Goal: Navigation & Orientation: Find specific page/section

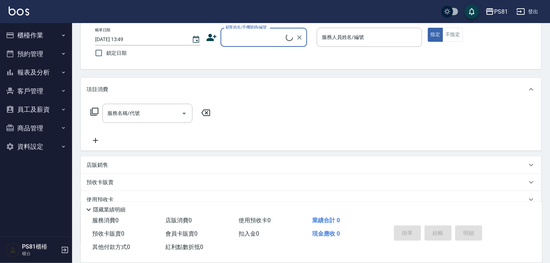
scroll to position [87, 0]
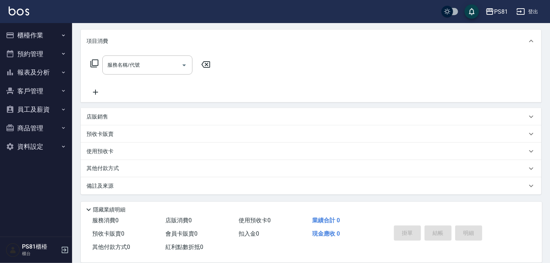
click at [123, 118] on div "店販銷售" at bounding box center [306, 117] width 440 height 8
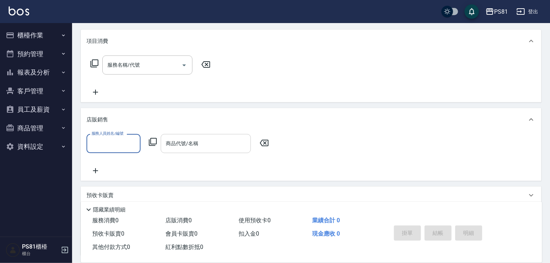
scroll to position [0, 0]
click at [197, 150] on div "商品代號/名稱" at bounding box center [206, 143] width 90 height 19
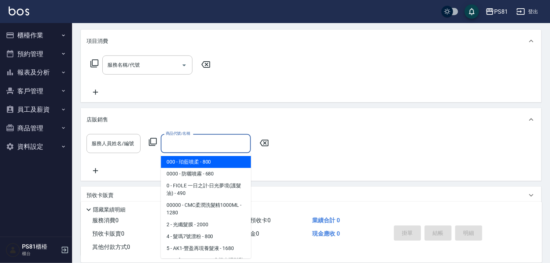
type input "5"
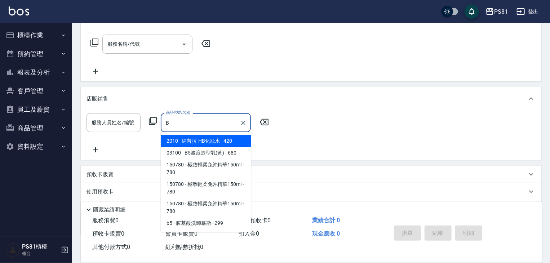
type input "B5"
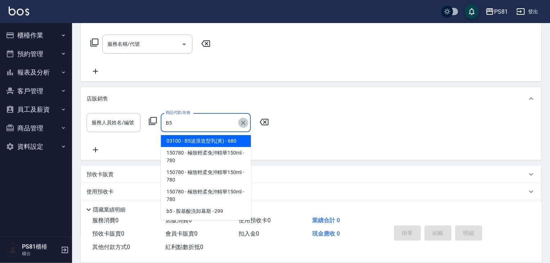
click at [243, 125] on icon "Clear" at bounding box center [242, 122] width 7 height 7
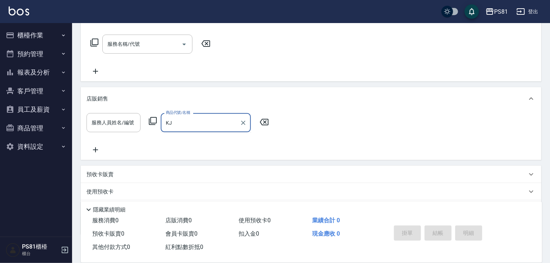
type input "K"
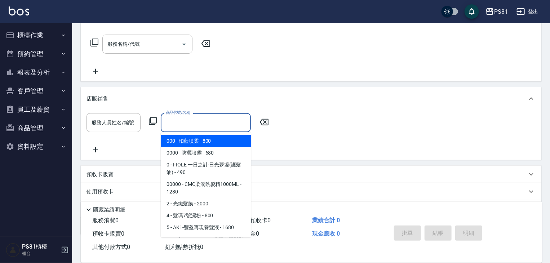
click at [88, 93] on div "店販銷售" at bounding box center [311, 98] width 460 height 23
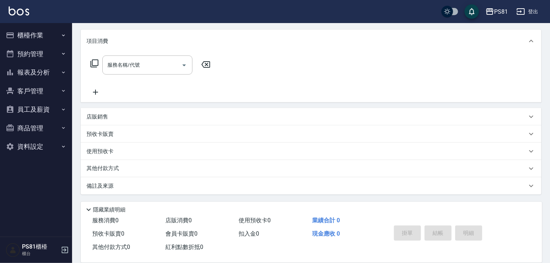
scroll to position [87, 0]
click at [166, 108] on div "店販銷售" at bounding box center [311, 116] width 460 height 17
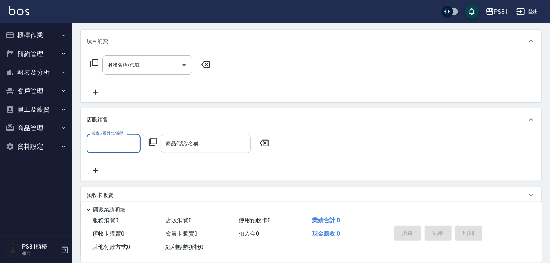
scroll to position [0, 0]
click at [165, 108] on div "店販銷售" at bounding box center [311, 119] width 460 height 23
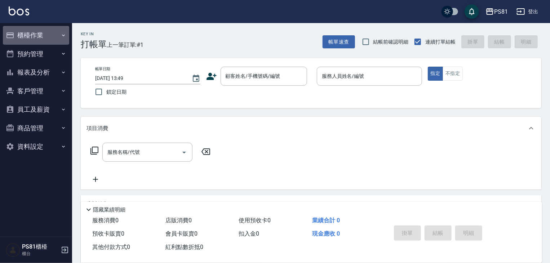
click at [25, 37] on button "櫃檯作業" at bounding box center [36, 35] width 66 height 19
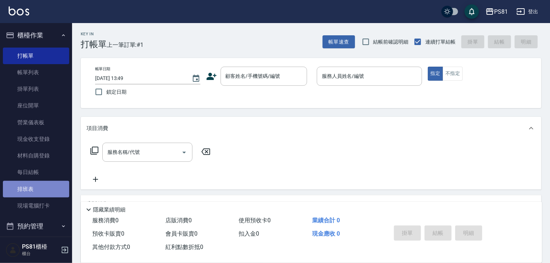
click at [40, 188] on link "排班表" at bounding box center [36, 189] width 66 height 17
